Goal: Information Seeking & Learning: Check status

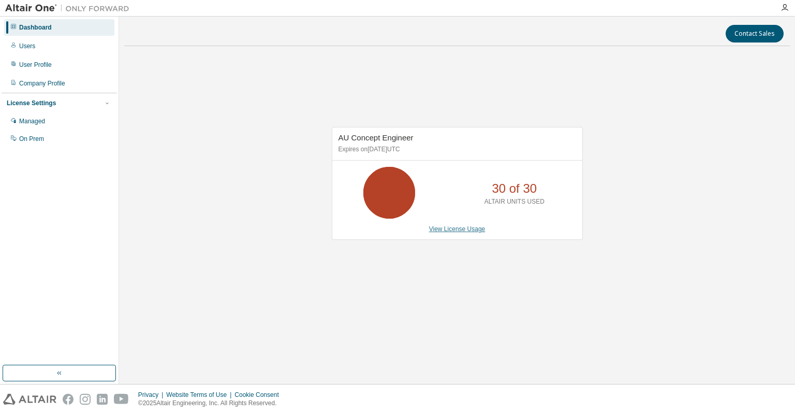
click at [445, 225] on link "View License Usage" at bounding box center [457, 228] width 56 height 7
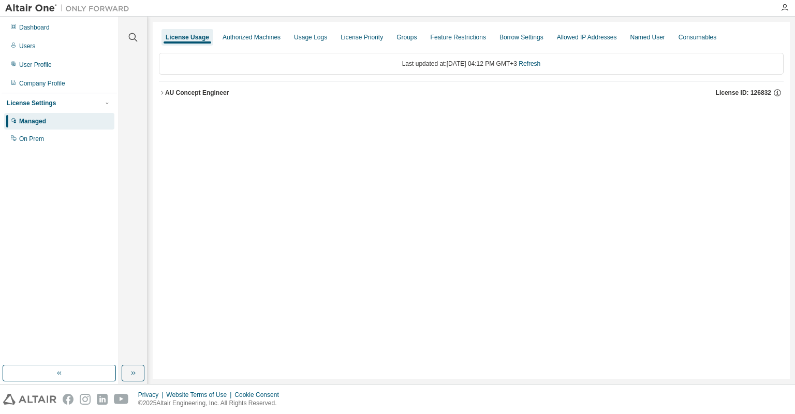
click at [194, 95] on div "AU Concept Engineer" at bounding box center [197, 93] width 64 height 8
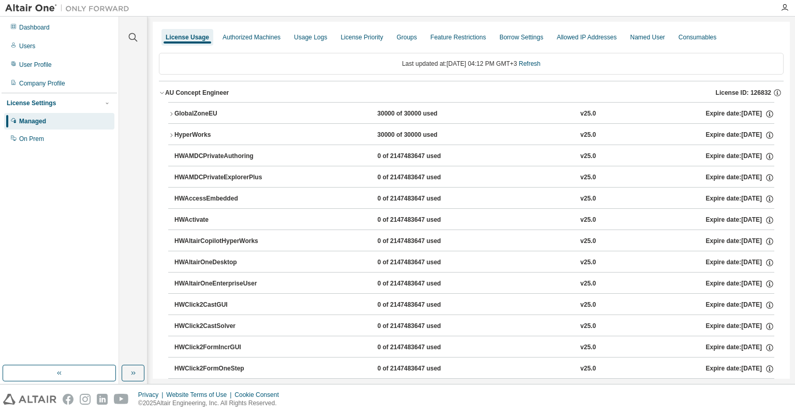
click at [420, 117] on div "30000 of 30000 used" at bounding box center [423, 113] width 93 height 9
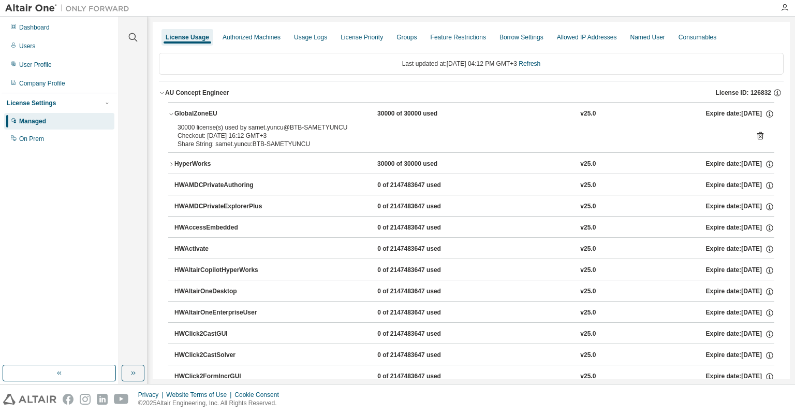
click at [412, 110] on div "30000 of 30000 used" at bounding box center [423, 113] width 93 height 9
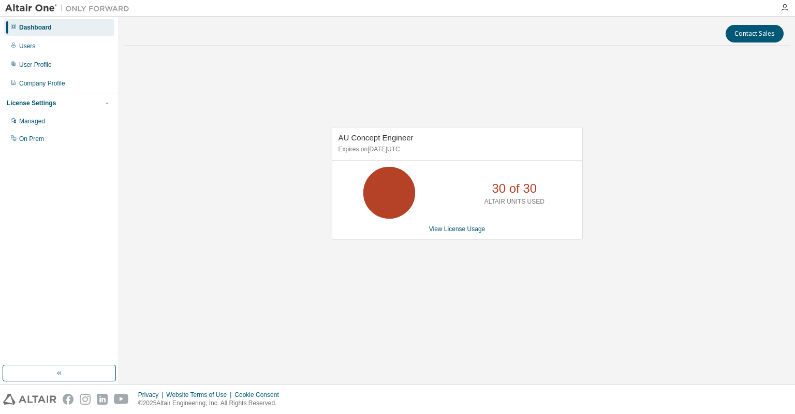
click at [369, 72] on div "AU Concept Engineer Expires on [DATE] UTC 30 of 30 ALTAIR UNITS USED View Licen…" at bounding box center [457, 188] width 666 height 269
